Goal: Find specific page/section: Find specific page/section

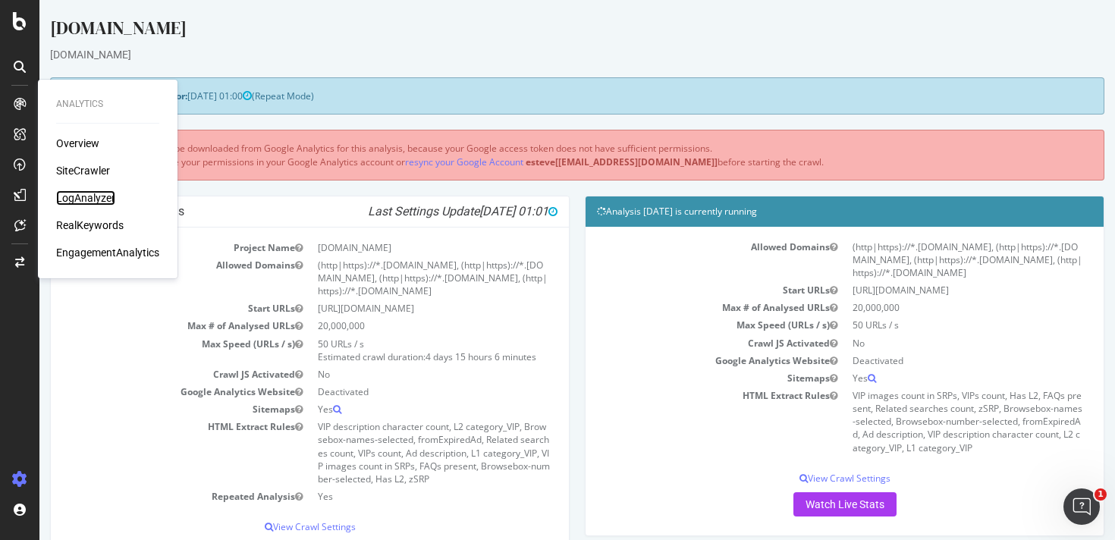
click at [105, 192] on div "LogAnalyzer" at bounding box center [85, 197] width 59 height 15
